Goal: Information Seeking & Learning: Find specific fact

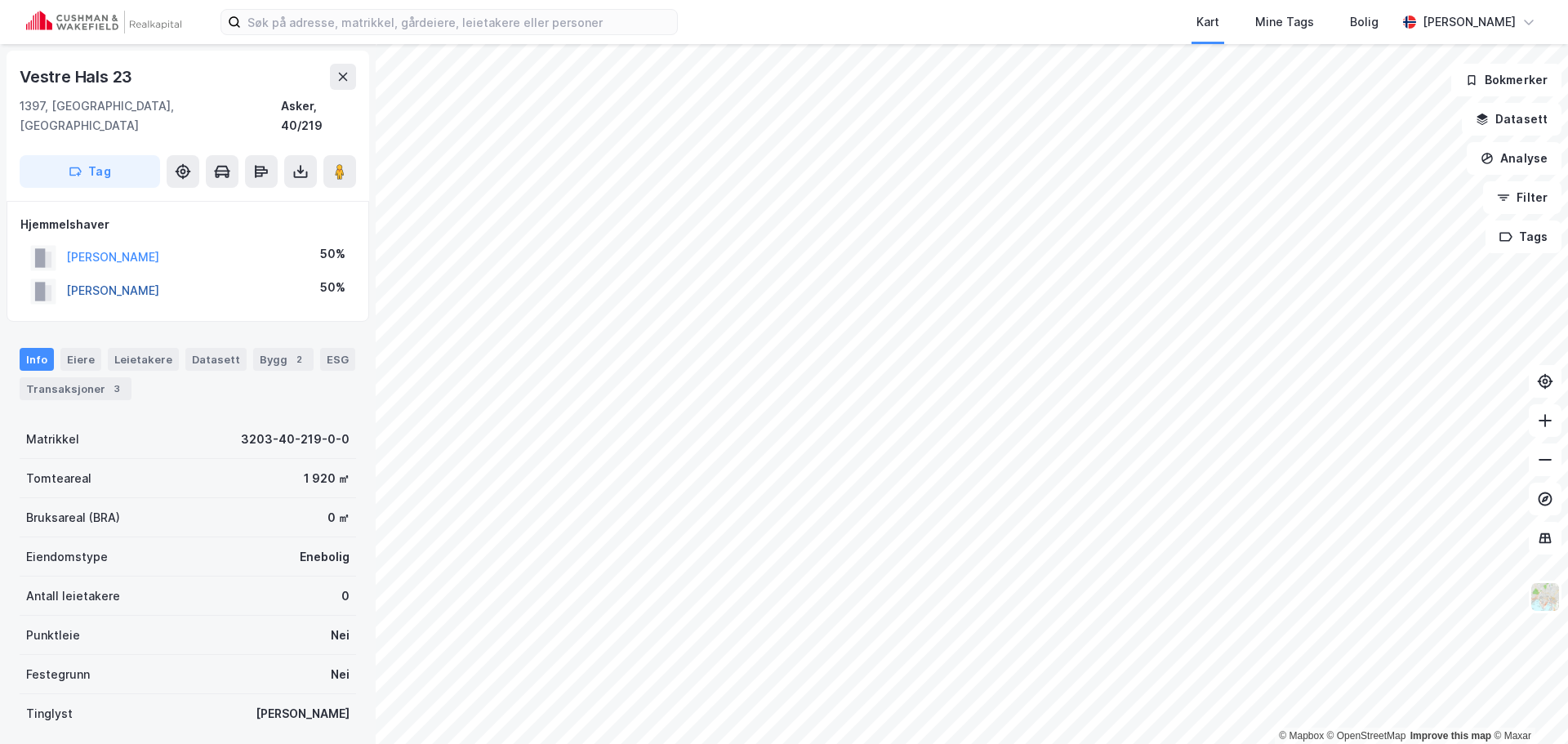
click at [0, 0] on button "[PERSON_NAME]" at bounding box center [0, 0] width 0 height 0
click at [91, 378] on div "Transaksjoner 3" at bounding box center [75, 389] width 112 height 23
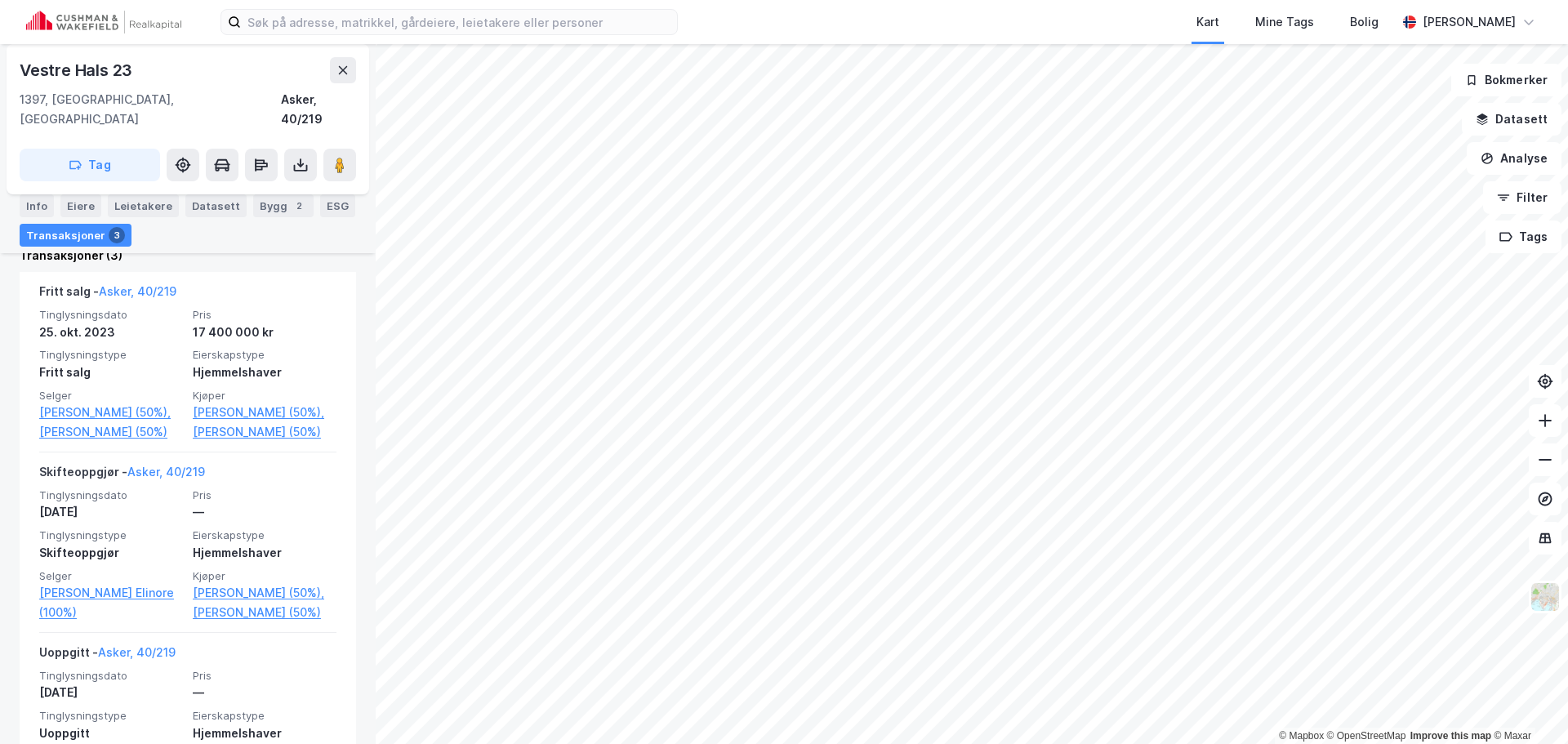
scroll to position [408, 0]
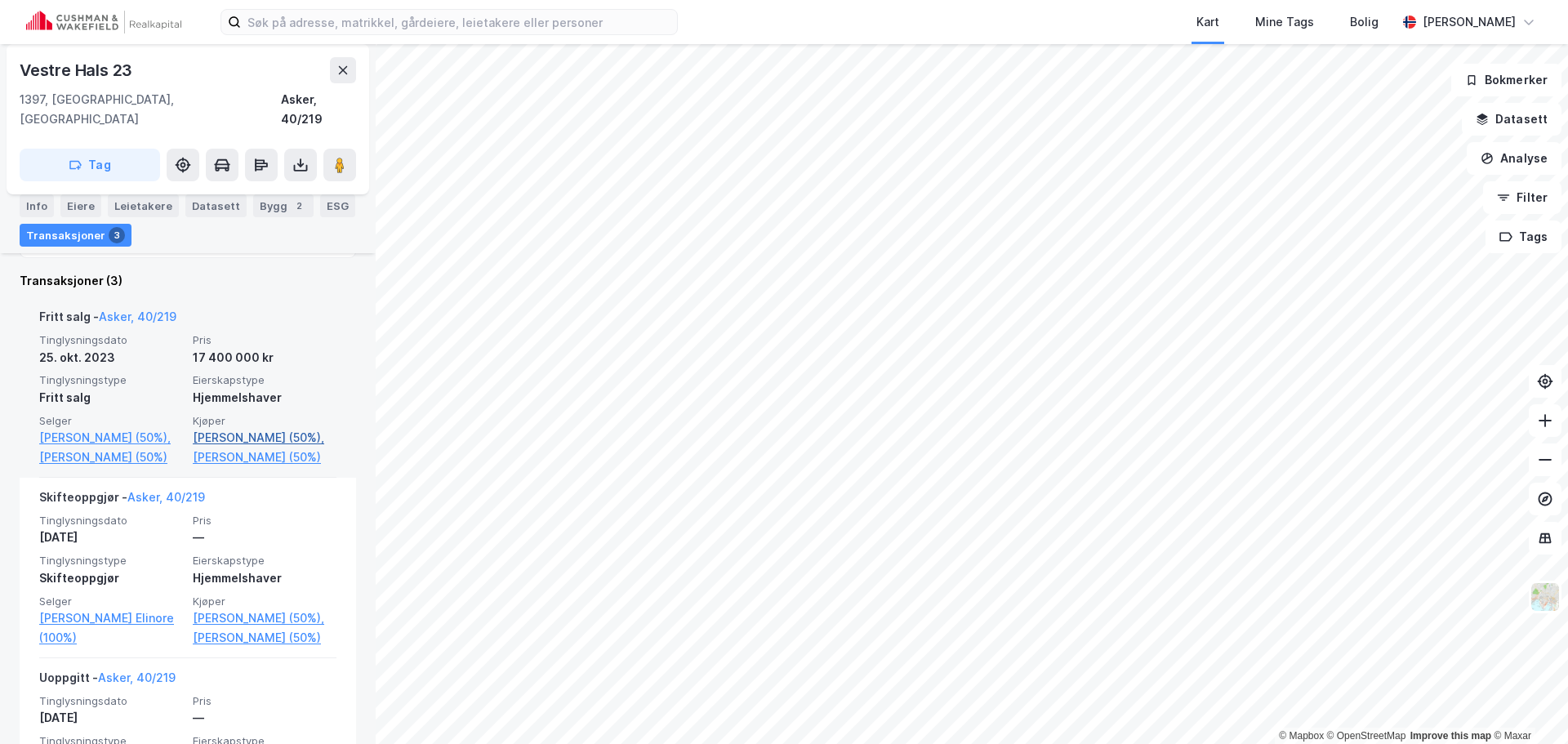
click at [238, 428] on link "[PERSON_NAME] (50%)," at bounding box center [264, 437] width 144 height 20
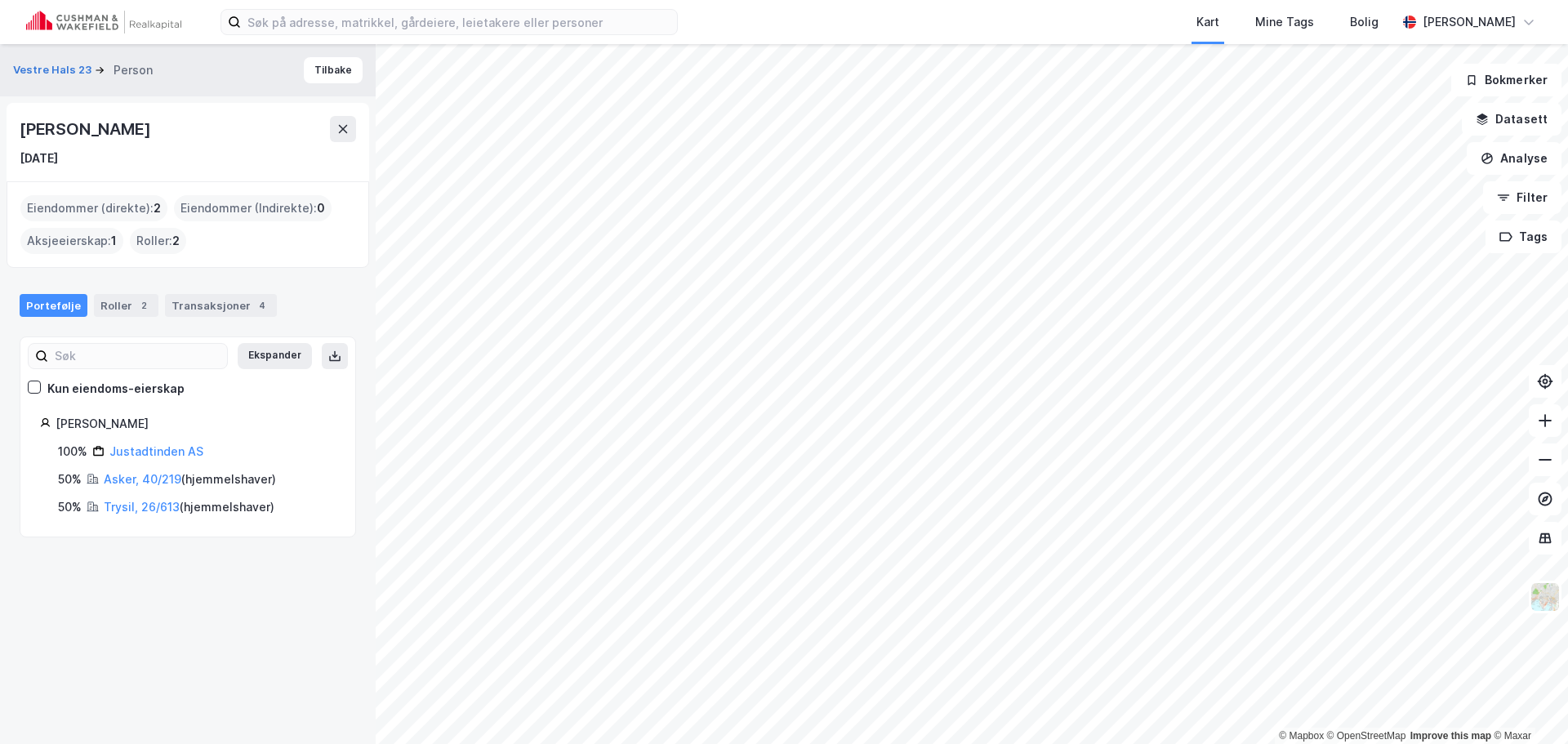
drag, startPoint x: 175, startPoint y: 134, endPoint x: 9, endPoint y: 141, distance: 166.1
click at [9, 141] on div "[PERSON_NAME] [DATE]" at bounding box center [188, 142] width 362 height 78
copy div "[PERSON_NAME]"
